Goal: Information Seeking & Learning: Understand process/instructions

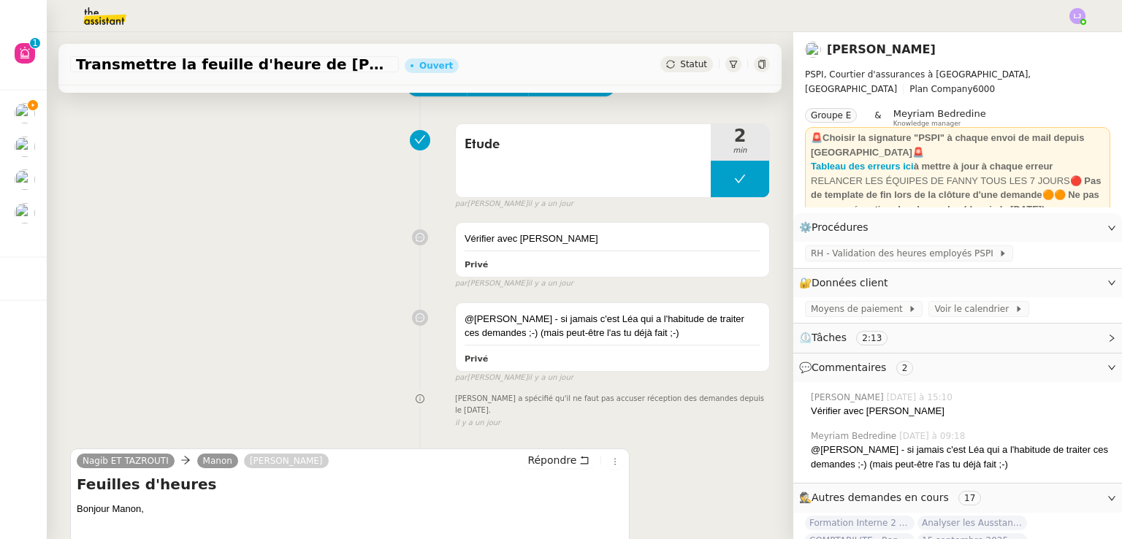
scroll to position [336, 0]
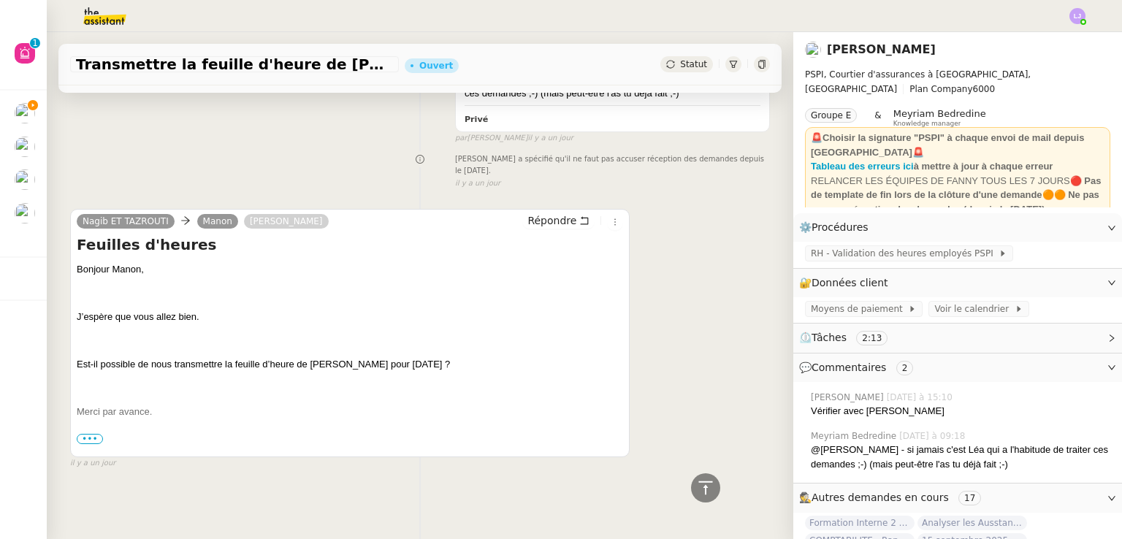
click at [88, 434] on span "•••" at bounding box center [90, 439] width 26 height 10
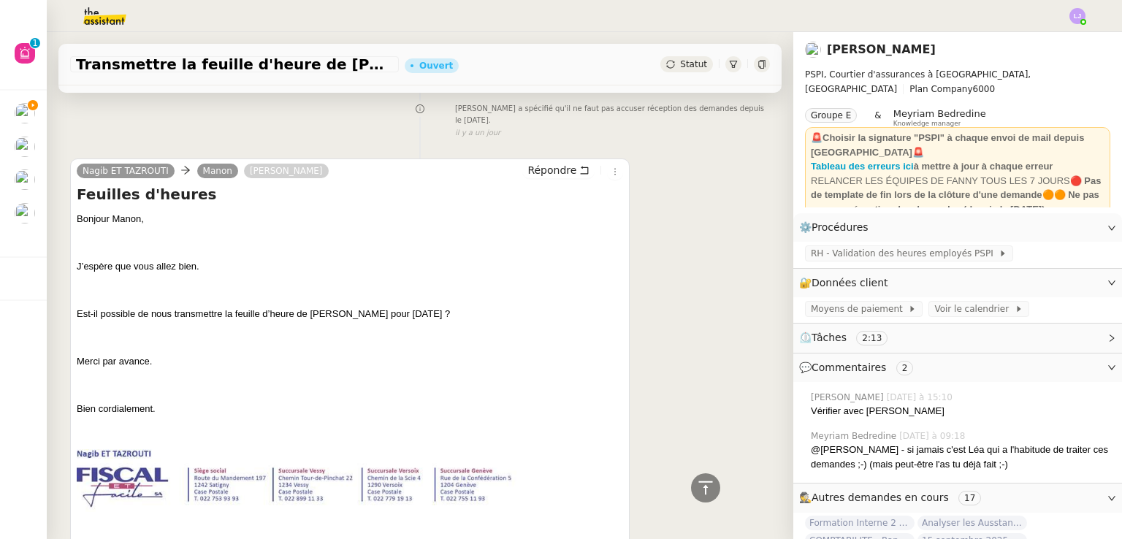
scroll to position [360, 0]
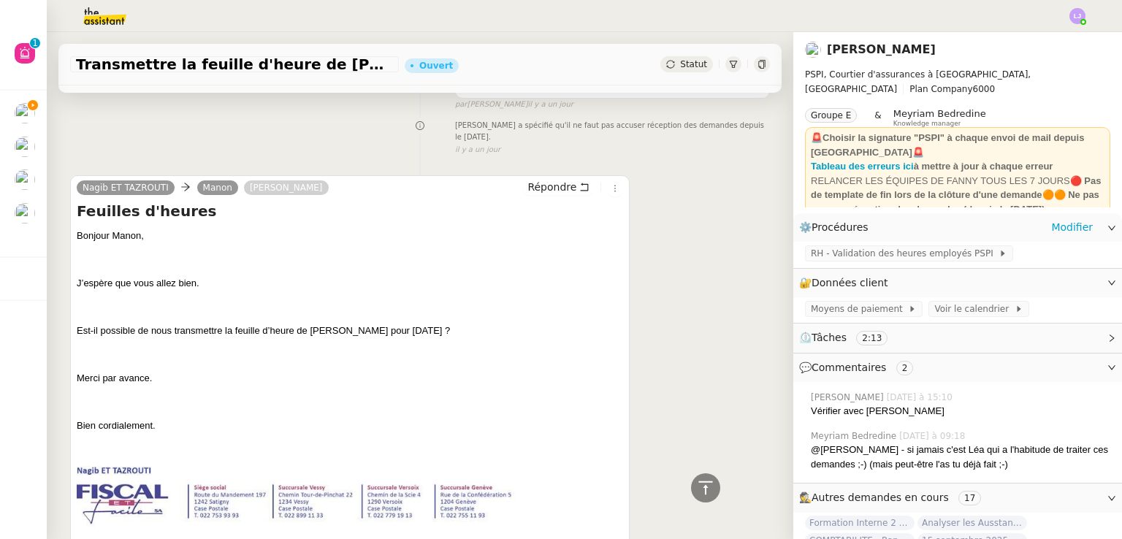
click at [886, 247] on app-ticket-info-button "RH - Validation des heures employés PSPI" at bounding box center [912, 253] width 214 height 12
click at [892, 258] on span "RH - Validation des heures employés PSPI" at bounding box center [905, 253] width 188 height 15
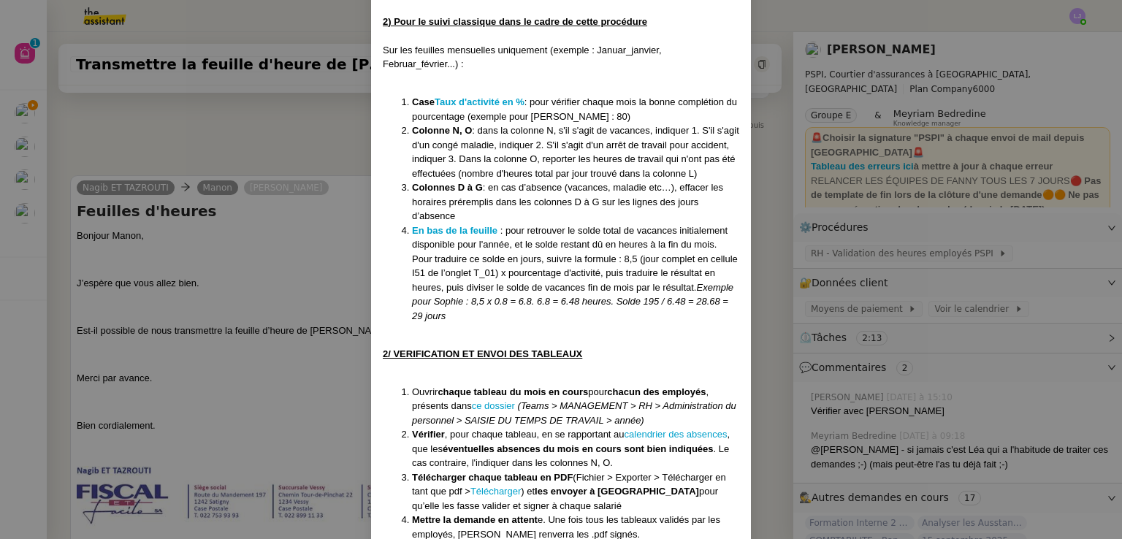
scroll to position [1403, 0]
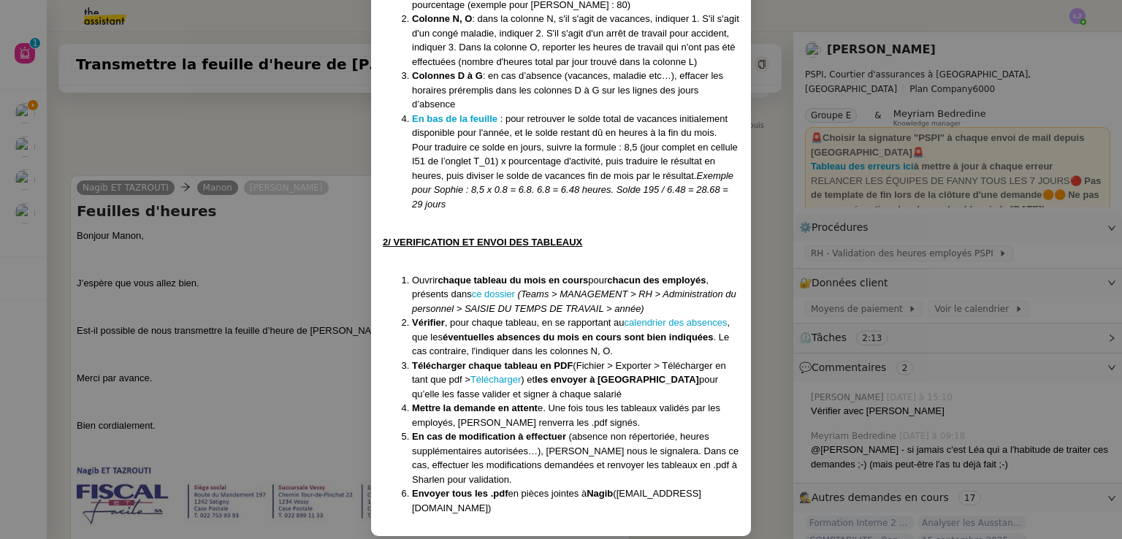
click at [796, 345] on nz-modal-container "Créé le [DATE] Modifiée le [DATE] Contexte : Chaque mois, nous devons transmett…" at bounding box center [561, 269] width 1122 height 539
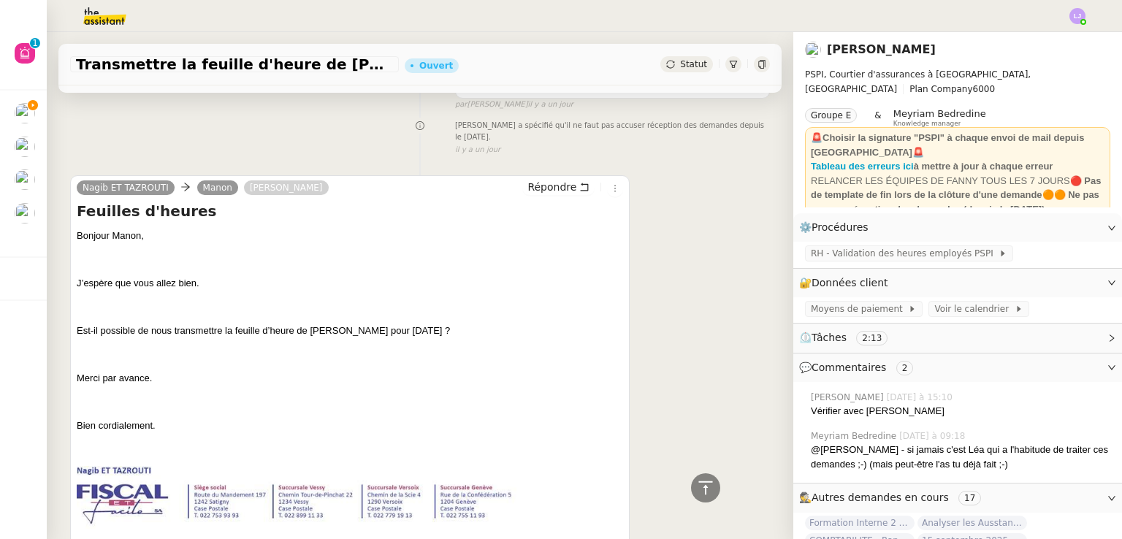
scroll to position [0, 0]
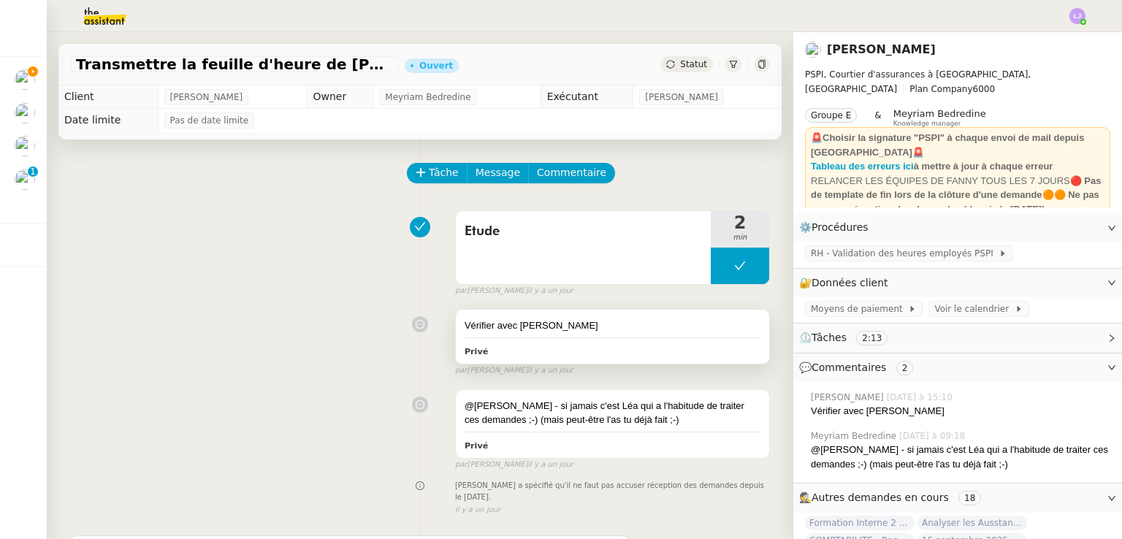
scroll to position [336, 0]
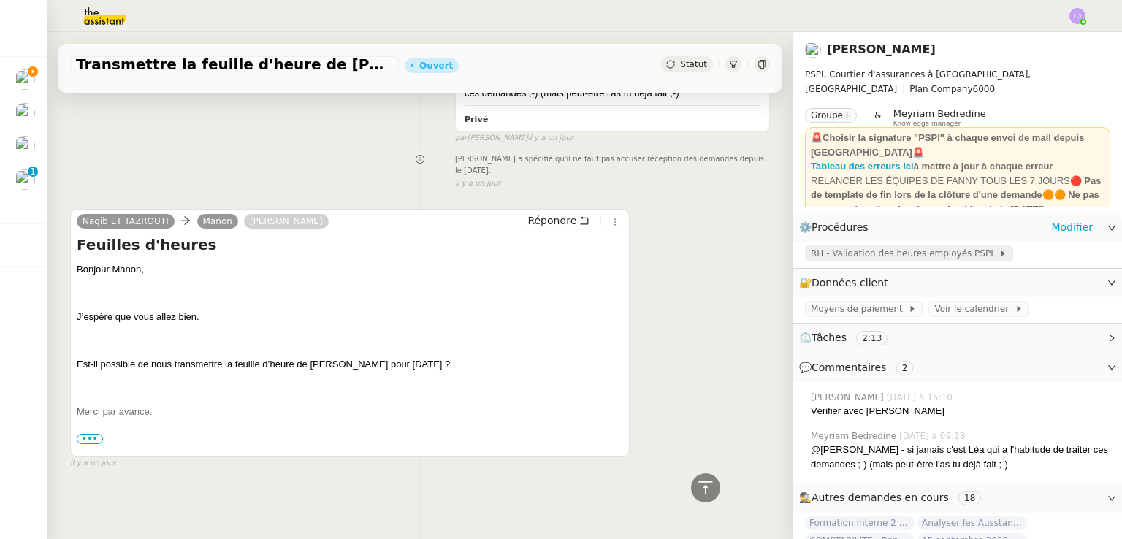
click at [858, 252] on span "RH - Validation des heures employés PSPI" at bounding box center [905, 253] width 188 height 15
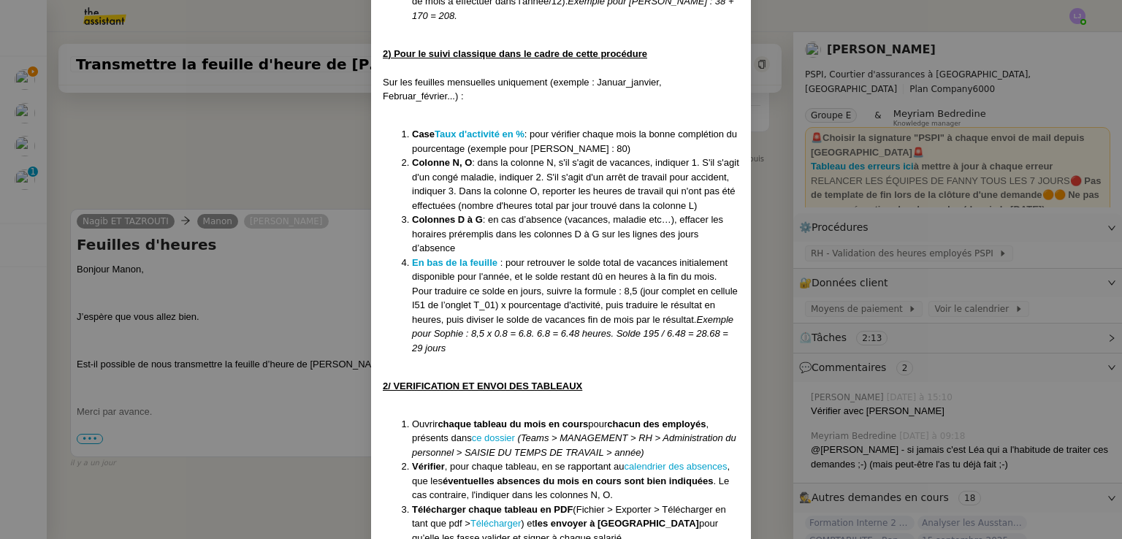
scroll to position [1403, 0]
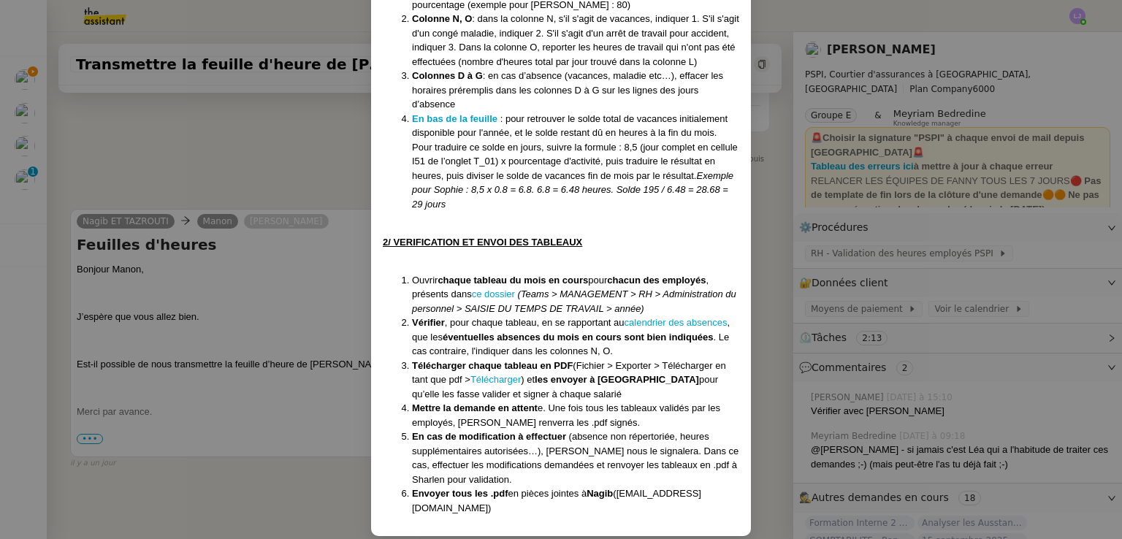
click at [812, 410] on nz-modal-container "Créé le [DATE] Modifiée le [DATE] Contexte : Chaque mois, nous devons transmett…" at bounding box center [561, 269] width 1122 height 539
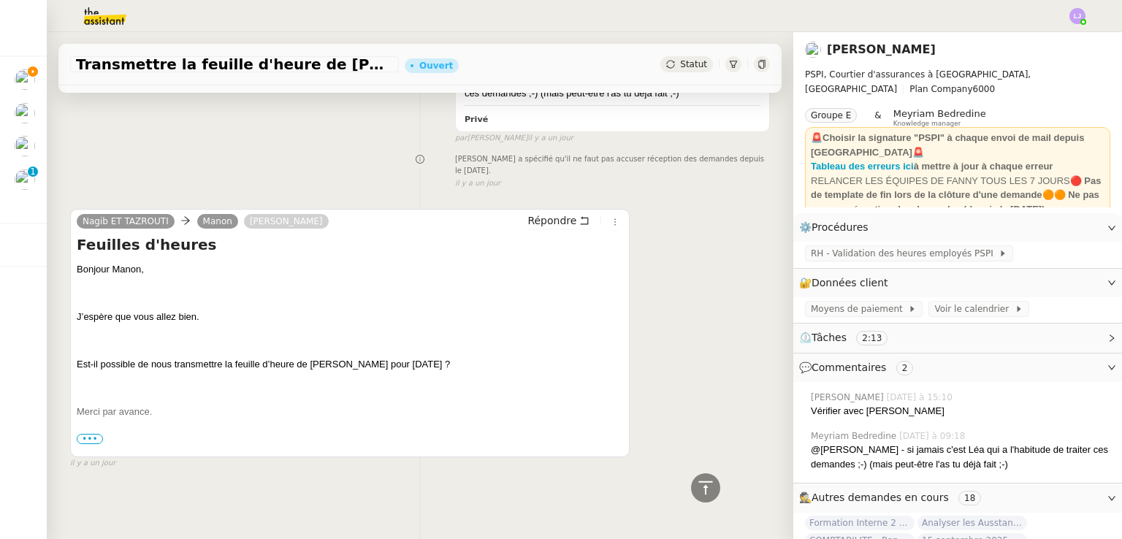
scroll to position [1330, 0]
